Goal: Find specific page/section: Find specific page/section

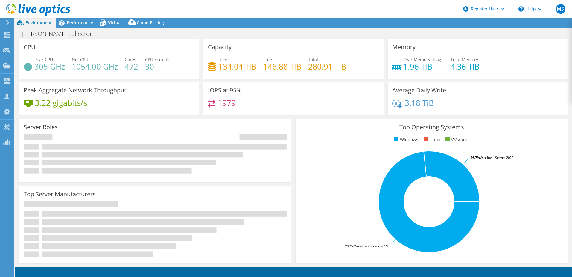
select select "USD"
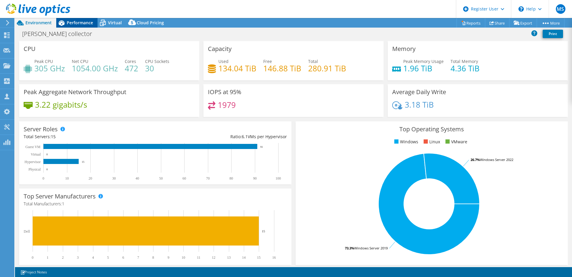
click at [69, 22] on span "Performance" at bounding box center [80, 23] width 26 height 6
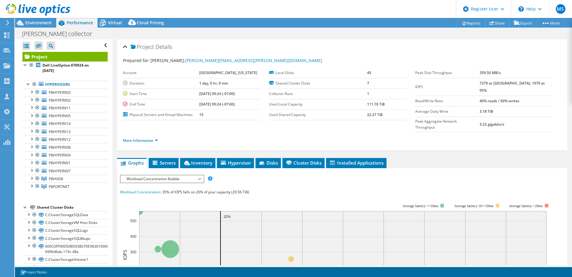
click at [41, 6] on icon at bounding box center [38, 10] width 64 height 12
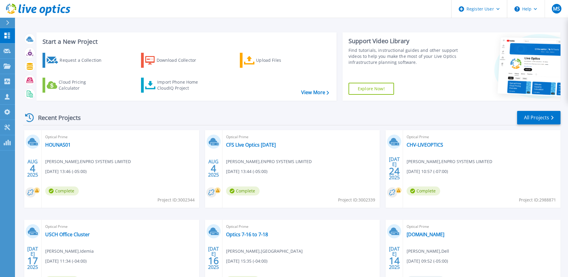
click at [7, 34] on icon at bounding box center [7, 36] width 7 height 6
click at [11, 67] on div "Projects" at bounding box center [18, 65] width 28 height 5
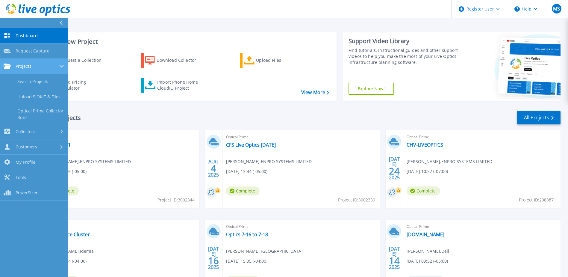
click at [24, 67] on span "Projects" at bounding box center [24, 65] width 16 height 5
click at [25, 68] on span "Projects" at bounding box center [24, 65] width 16 height 5
click at [28, 79] on link "Search Projects" at bounding box center [34, 81] width 68 height 15
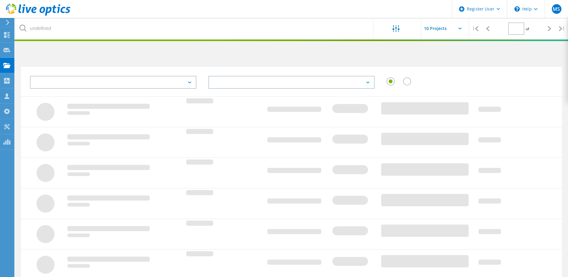
type input "1"
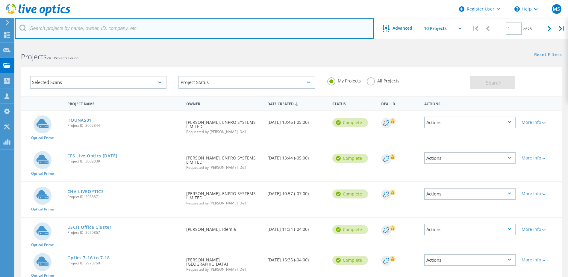
click at [117, 34] on input "text" at bounding box center [194, 28] width 359 height 21
type input "pasUnity"
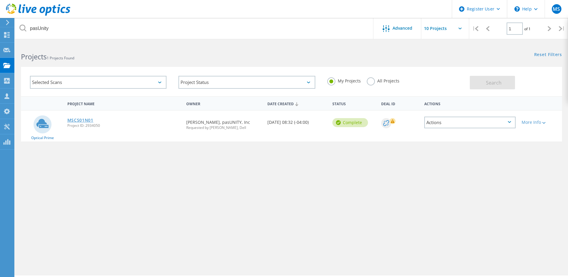
click at [91, 118] on link "MSCS01N01" at bounding box center [80, 120] width 26 height 4
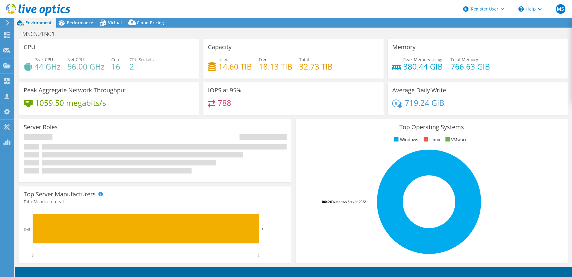
select select "USD"
